Goal: Information Seeking & Learning: Learn about a topic

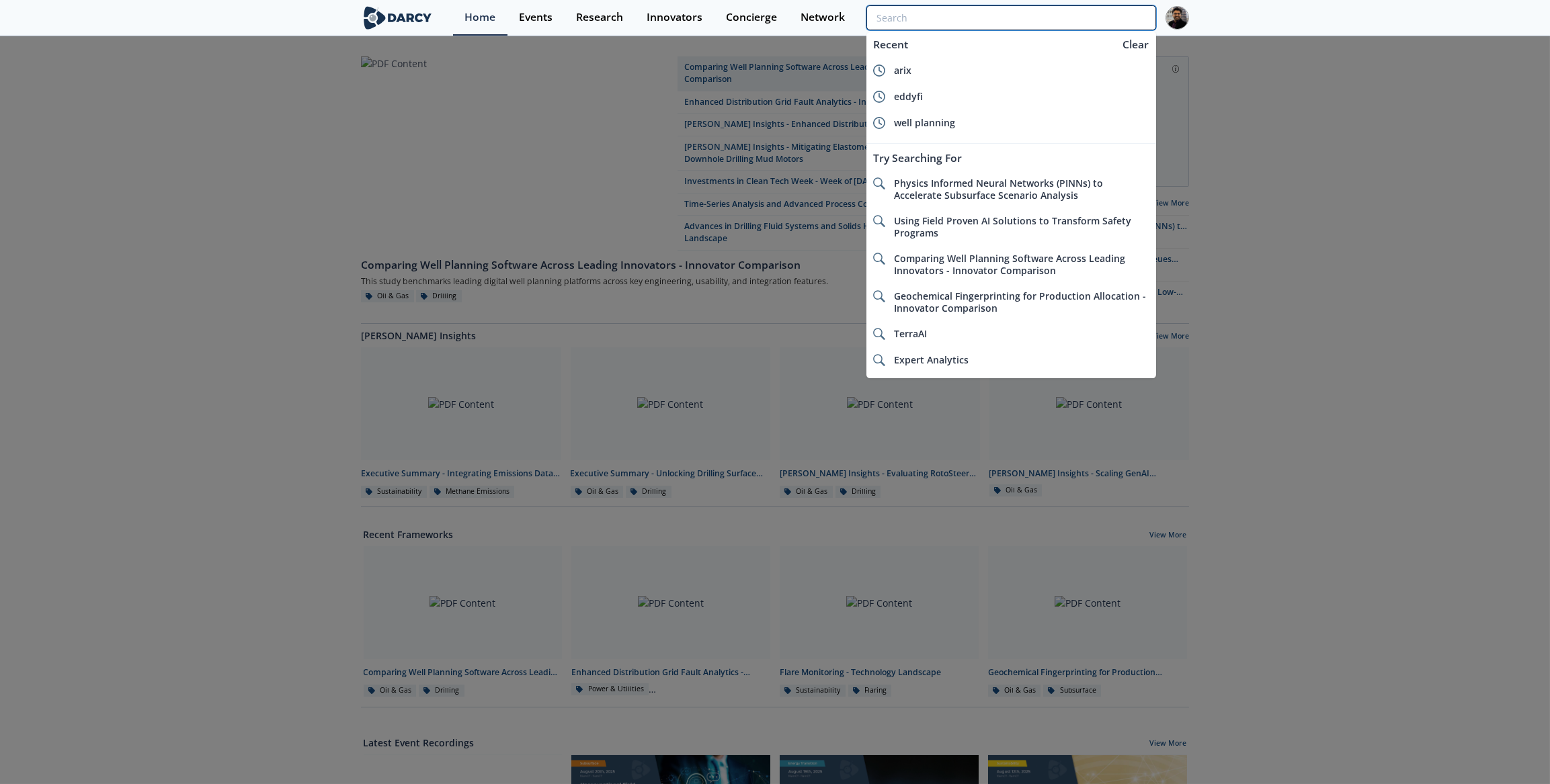
click at [1104, 14] on input "search" at bounding box center [1011, 18] width 290 height 25
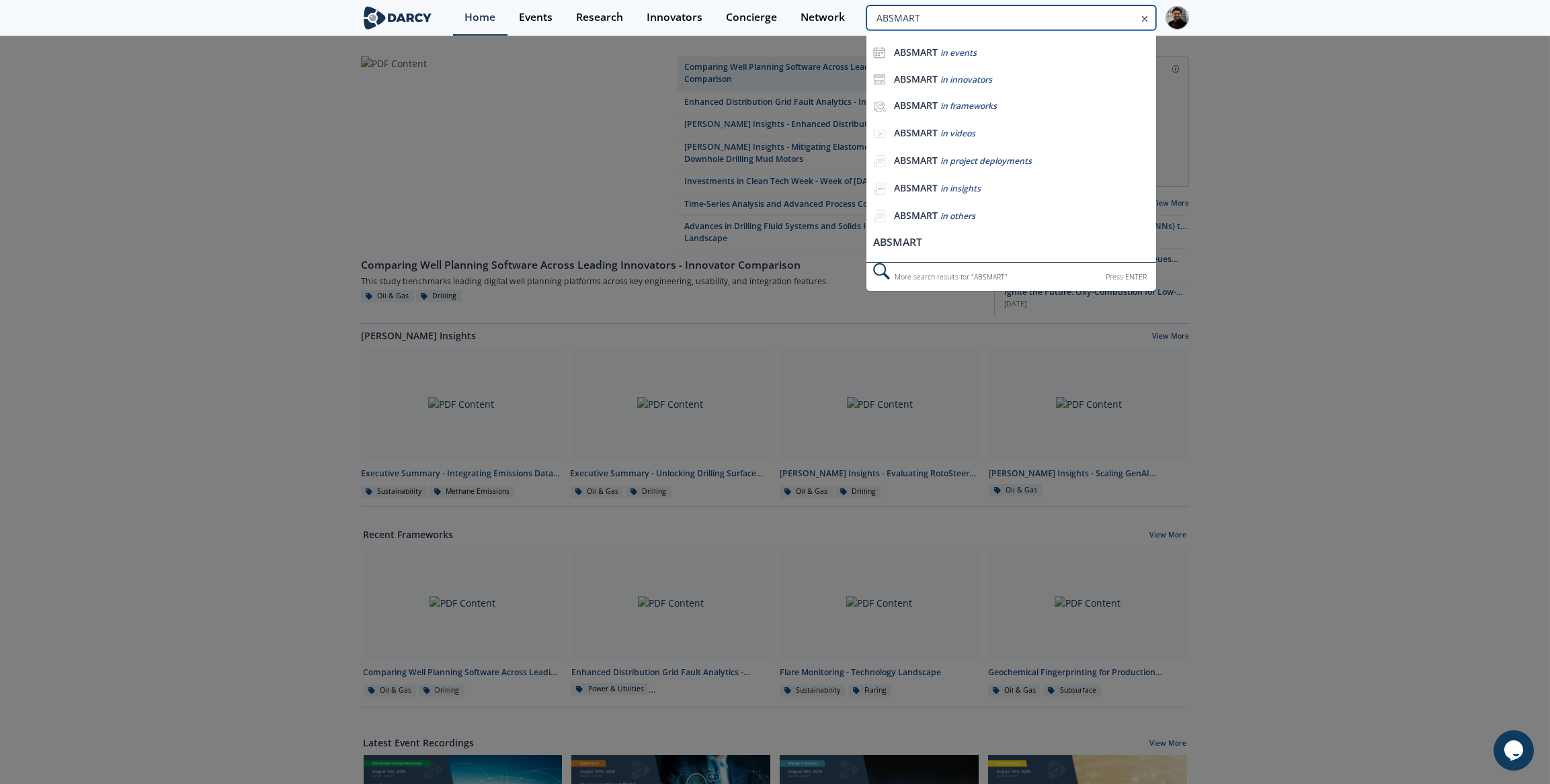
type input "ABSMART"
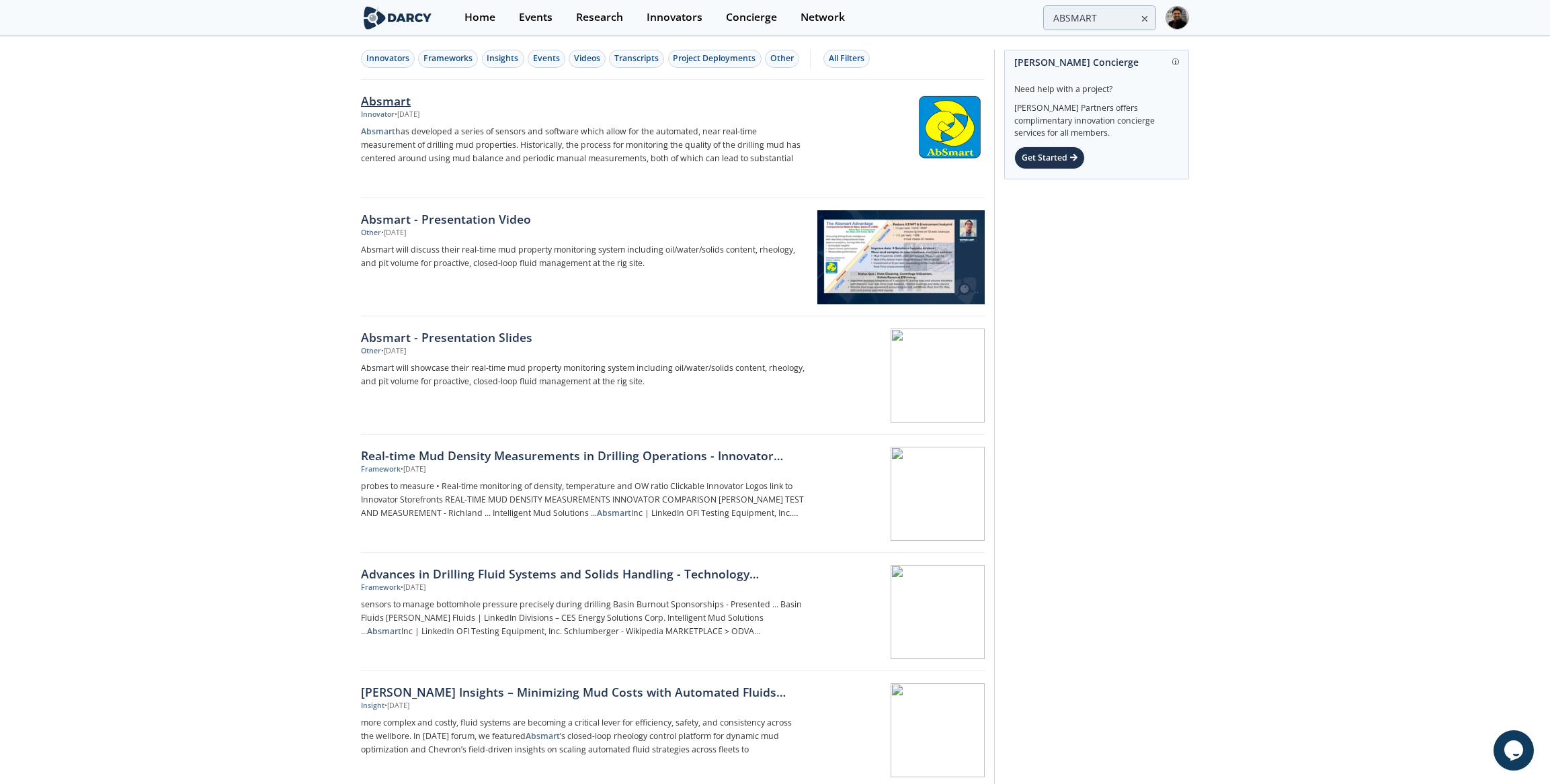
click at [519, 138] on p "Absmart has developed a series of sensors and software which allow for the auto…" at bounding box center [583, 145] width 445 height 40
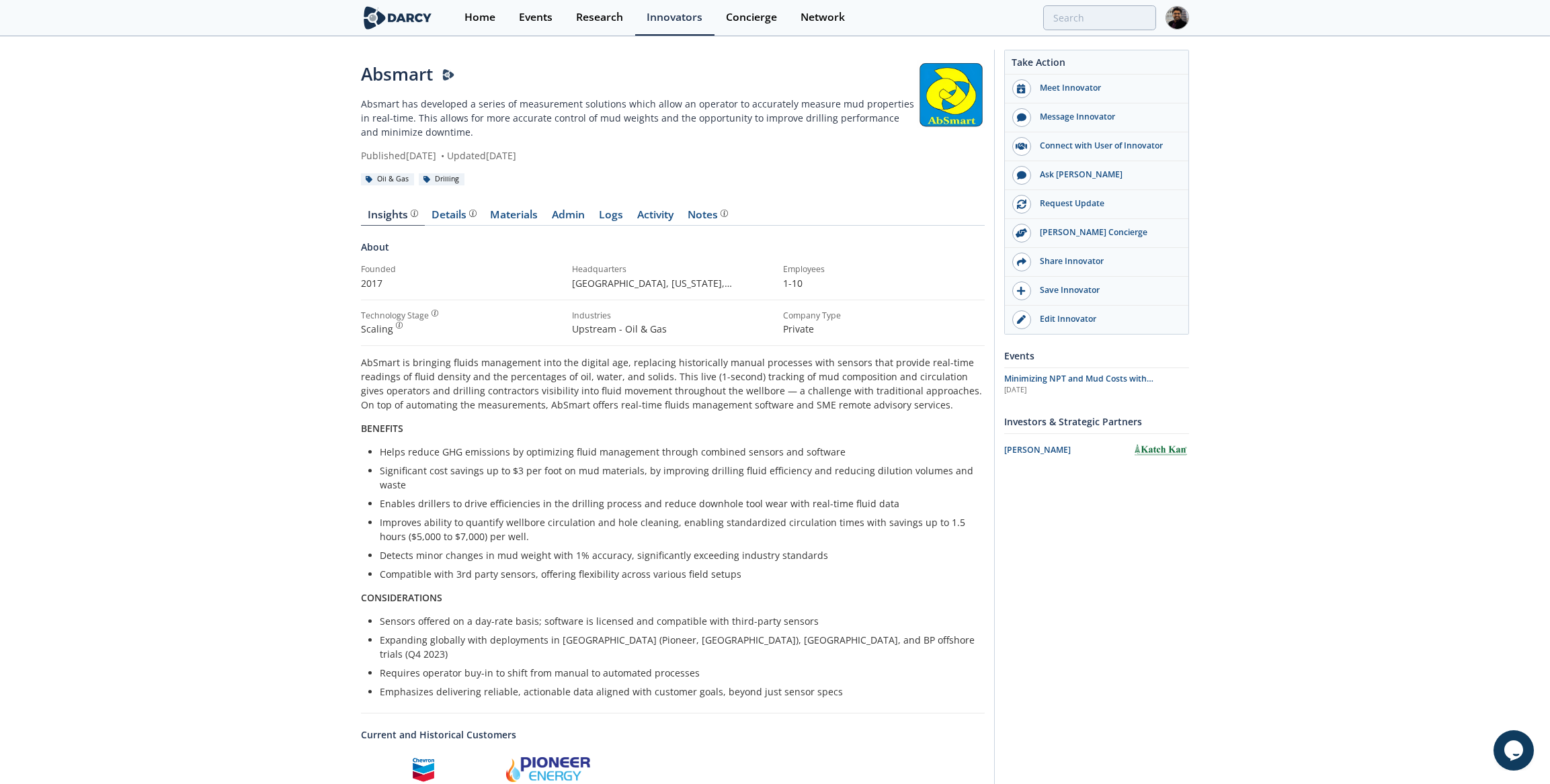
click at [377, 383] on p "AbSmart is bringing fluids management into the digital age, replacing historica…" at bounding box center [673, 384] width 624 height 57
click at [433, 120] on p "Absmart has developed a series of measurement solutions which allow an operator…" at bounding box center [639, 117] width 557 height 42
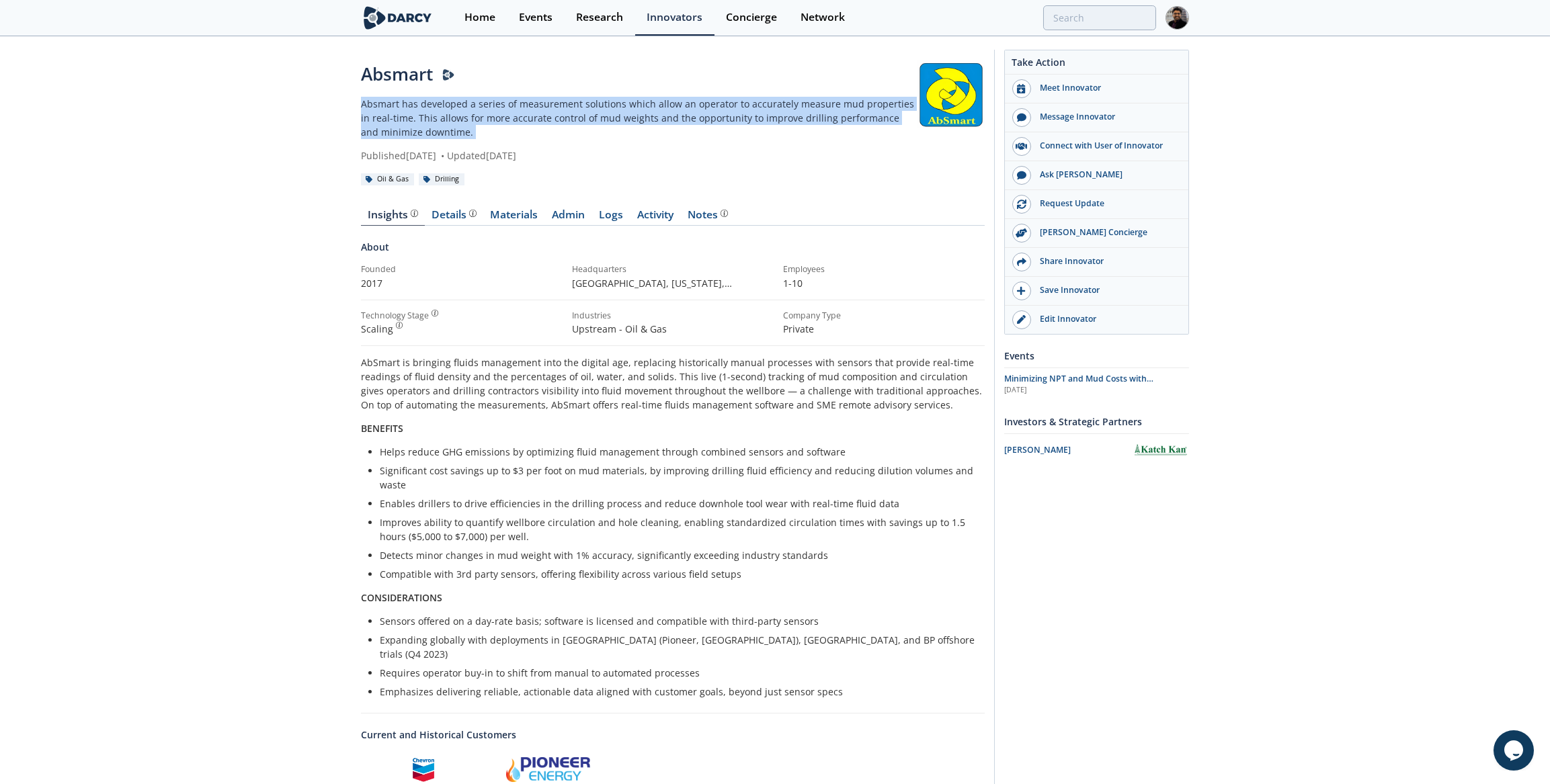
click at [433, 120] on p "Absmart has developed a series of measurement solutions which allow an operator…" at bounding box center [639, 117] width 557 height 42
copy div "Absmart has developed a series of measurement solutions which allow an operator…"
